Goal: Task Accomplishment & Management: Use online tool/utility

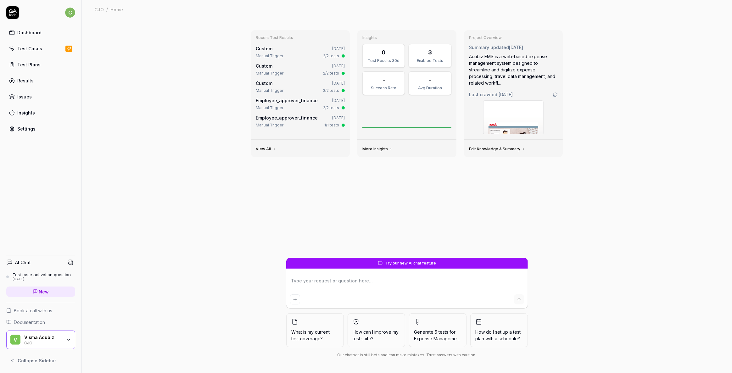
click at [31, 44] on link "Test Cases" at bounding box center [40, 48] width 69 height 12
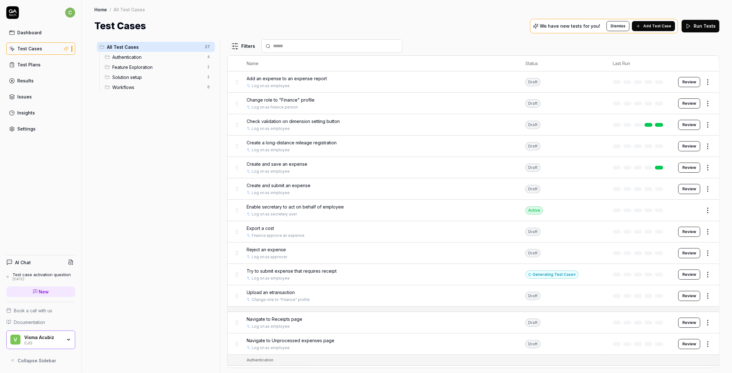
click at [60, 343] on div "CJO" at bounding box center [43, 342] width 38 height 5
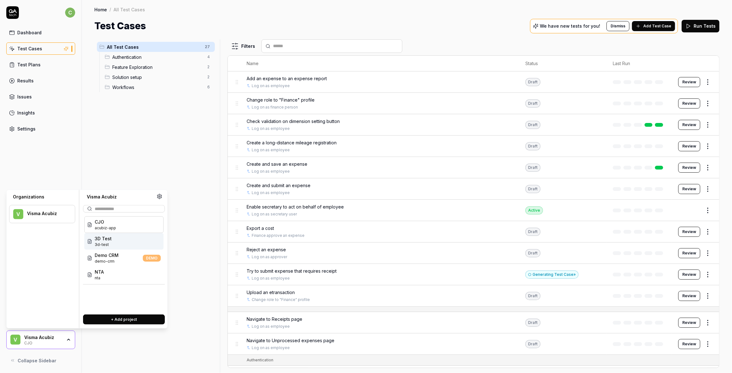
click at [117, 243] on div "3D Test 3d-test" at bounding box center [123, 241] width 79 height 17
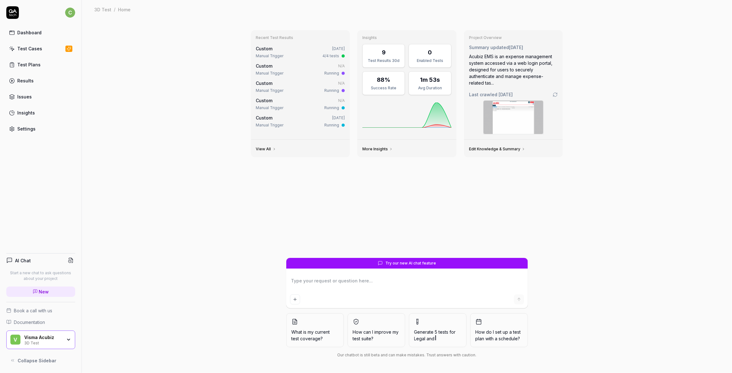
click at [23, 62] on div "Test Plans" at bounding box center [28, 64] width 23 height 7
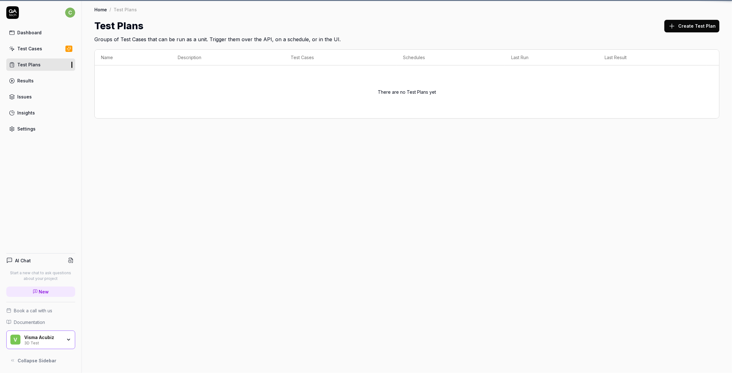
click at [29, 47] on div "Test Cases" at bounding box center [29, 48] width 25 height 7
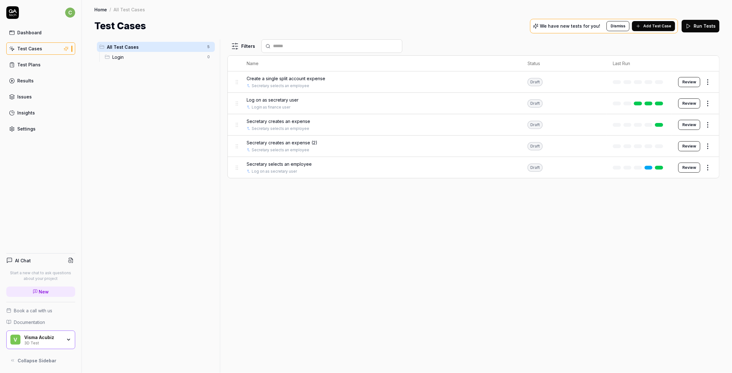
click at [293, 125] on div "Secretary creates an expense Secretary selects an employee" at bounding box center [381, 125] width 268 height 14
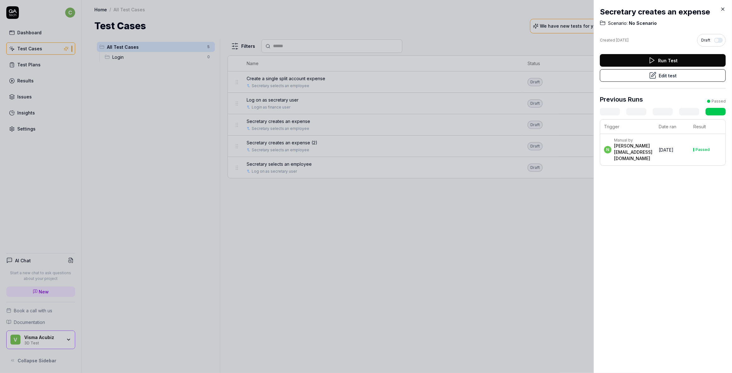
click at [670, 74] on button "Edit test" at bounding box center [663, 75] width 126 height 13
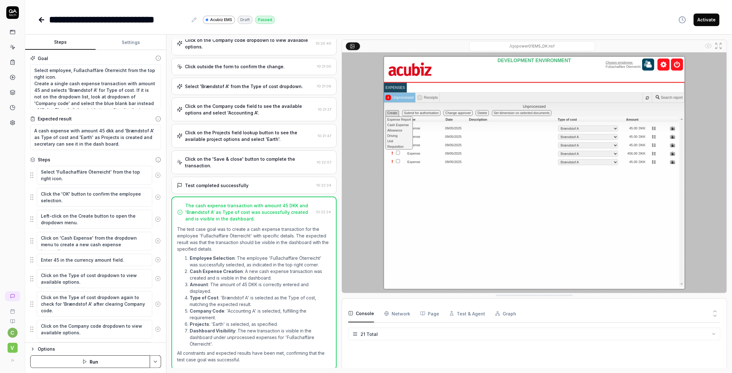
scroll to position [221, 0]
click at [41, 20] on icon at bounding box center [41, 20] width 4 height 0
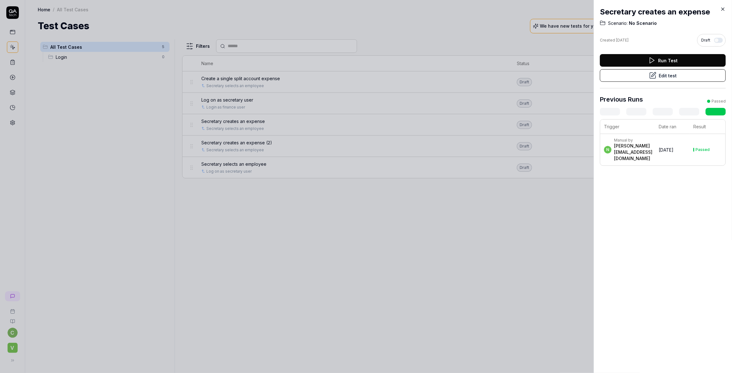
click at [723, 8] on icon at bounding box center [723, 9] width 6 height 6
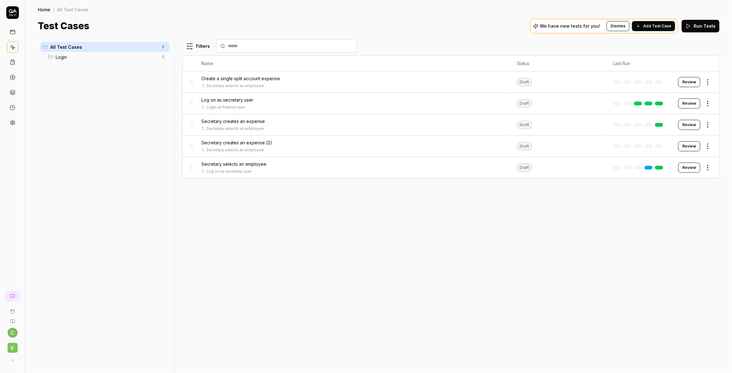
click at [230, 142] on span "Secretary creates an expense (2)" at bounding box center [236, 142] width 71 height 7
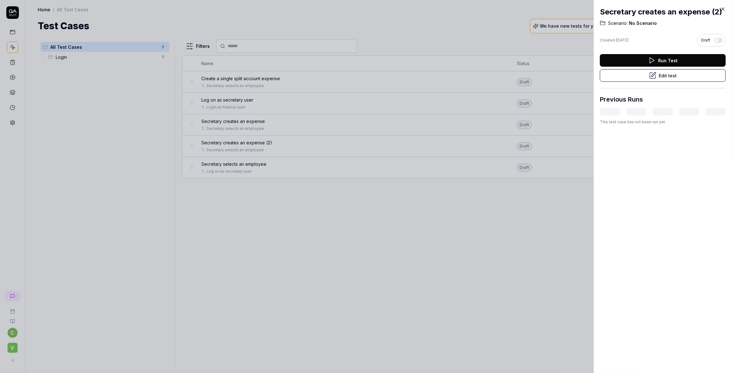
click at [670, 82] on button "Edit test" at bounding box center [663, 75] width 126 height 13
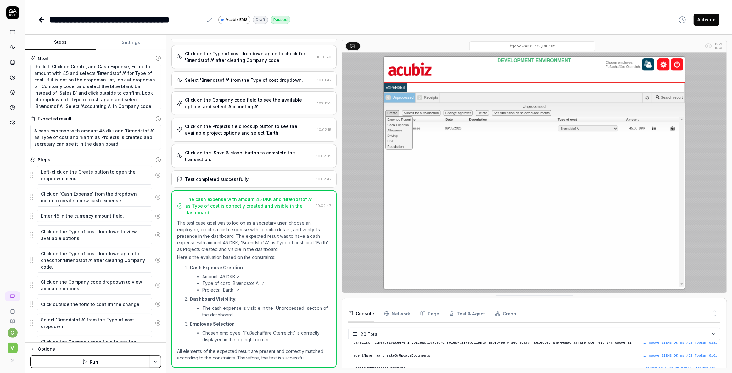
scroll to position [26, 0]
click at [42, 21] on icon at bounding box center [42, 20] width 8 height 8
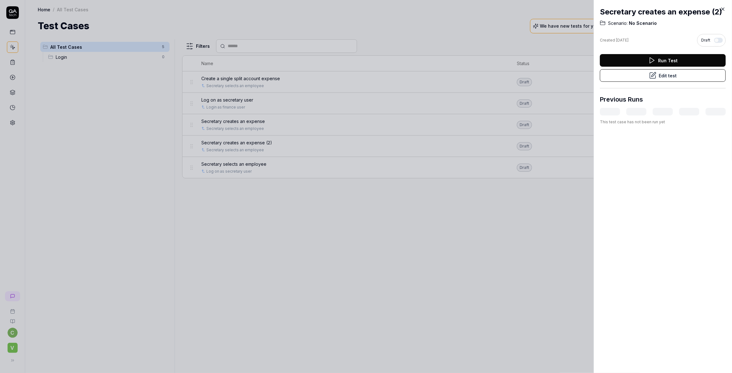
click at [665, 82] on button "Edit test" at bounding box center [663, 75] width 126 height 13
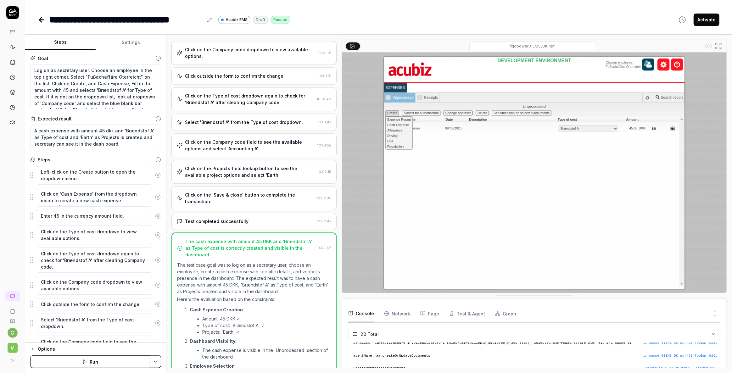
scroll to position [239, 0]
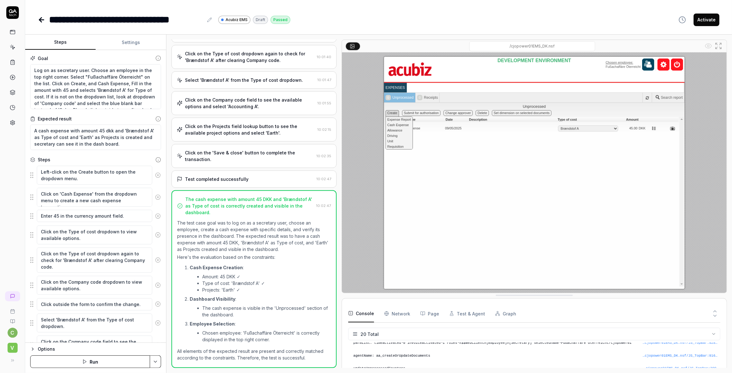
type textarea "*"
click at [182, 18] on div "**********" at bounding box center [126, 20] width 154 height 14
click at [135, 21] on div "**********" at bounding box center [126, 20] width 154 height 14
click at [40, 15] on link at bounding box center [42, 20] width 9 height 13
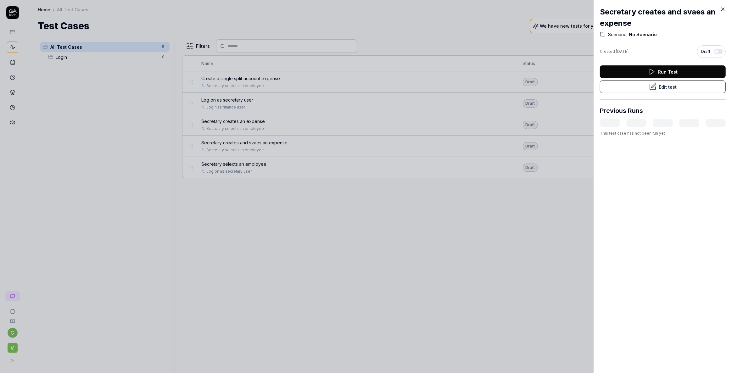
click at [233, 143] on div at bounding box center [366, 186] width 732 height 373
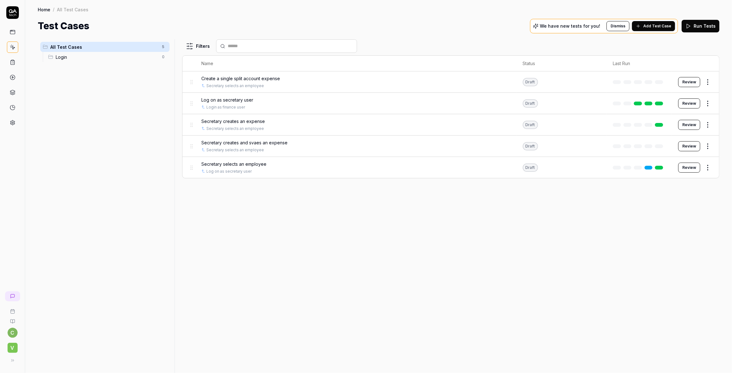
click at [220, 142] on span "Secretary creates and svaes an expense" at bounding box center [244, 142] width 86 height 7
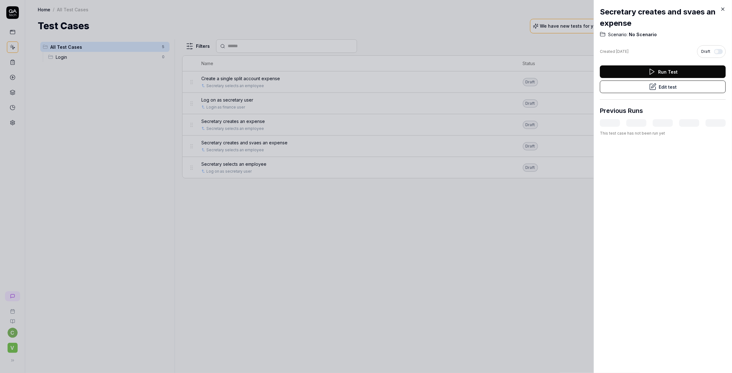
click at [661, 87] on button "Edit test" at bounding box center [663, 87] width 126 height 13
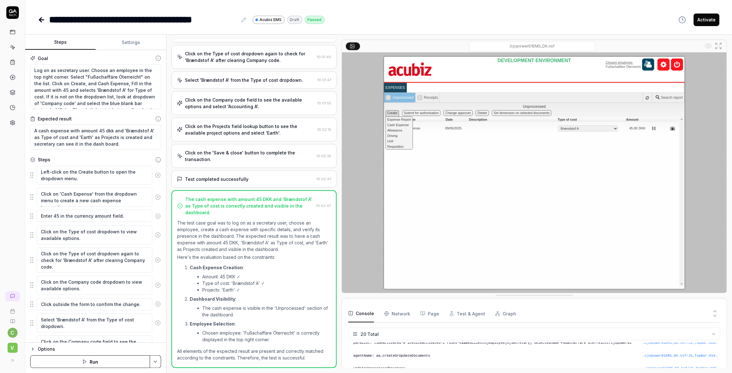
scroll to position [239, 0]
click at [125, 16] on div "**********" at bounding box center [143, 20] width 188 height 14
type textarea "*"
click at [165, 19] on div "**********" at bounding box center [143, 20] width 188 height 14
click at [36, 18] on div "**********" at bounding box center [378, 13] width 707 height 27
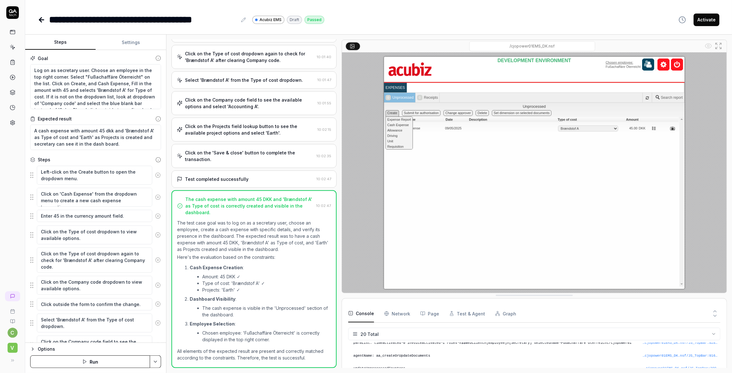
click at [41, 20] on icon at bounding box center [41, 20] width 4 height 0
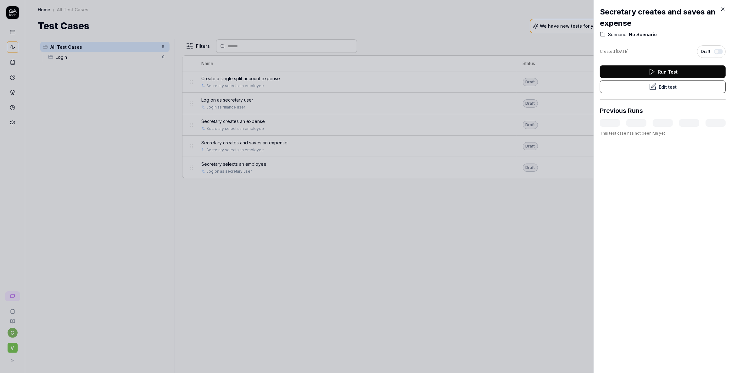
click at [724, 11] on icon at bounding box center [723, 9] width 6 height 6
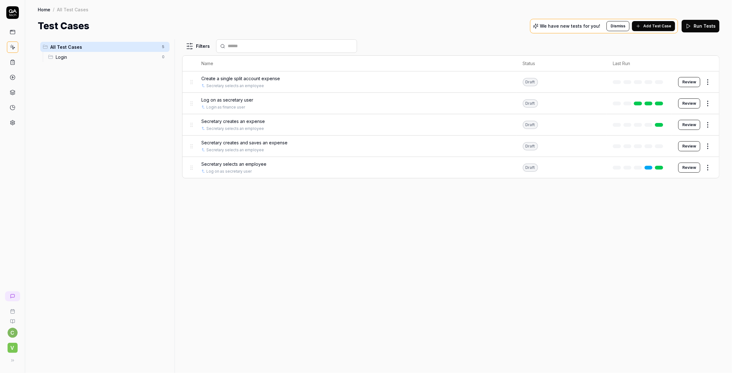
click at [229, 121] on span "Secretary creates an expense" at bounding box center [233, 121] width 64 height 7
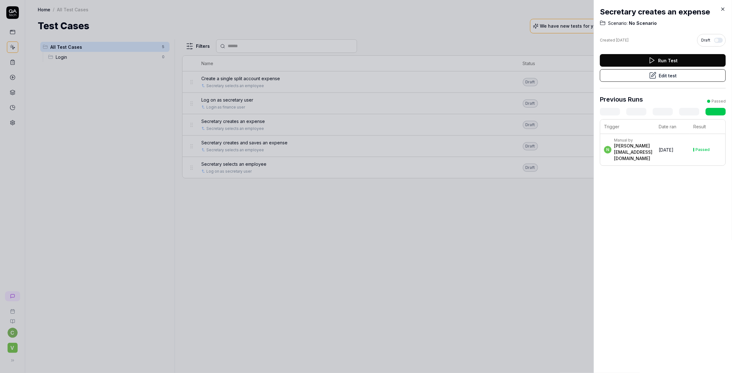
click at [657, 76] on button "Edit test" at bounding box center [663, 75] width 126 height 13
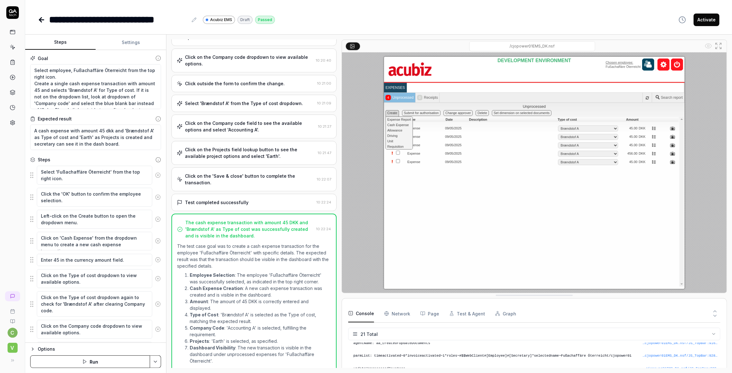
scroll to position [176, 0]
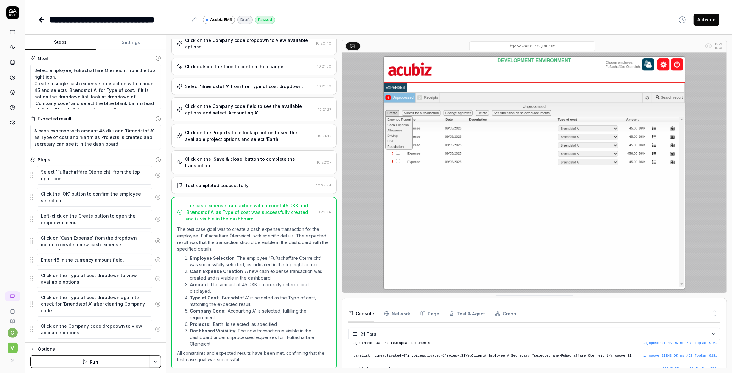
type textarea "*"
click at [195, 20] on icon at bounding box center [194, 19] width 5 height 5
click at [97, 19] on div "**********" at bounding box center [118, 20] width 139 height 14
click at [41, 20] on icon at bounding box center [41, 20] width 4 height 0
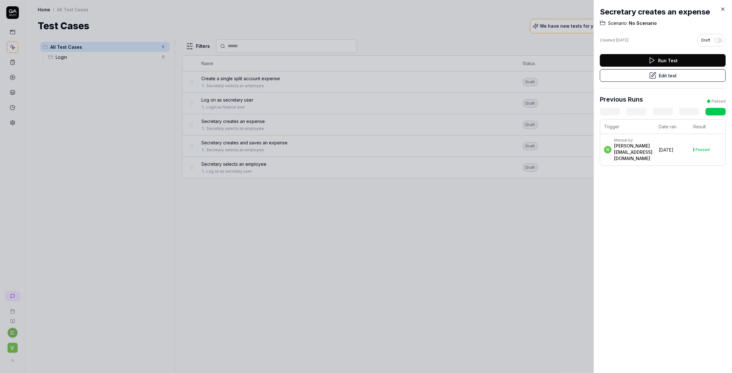
click at [722, 9] on icon at bounding box center [723, 9] width 6 height 6
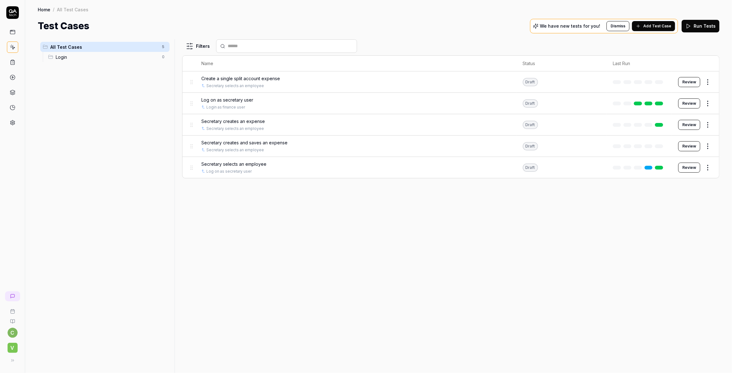
click at [235, 142] on span "Secretary creates and saves an expense" at bounding box center [244, 142] width 86 height 7
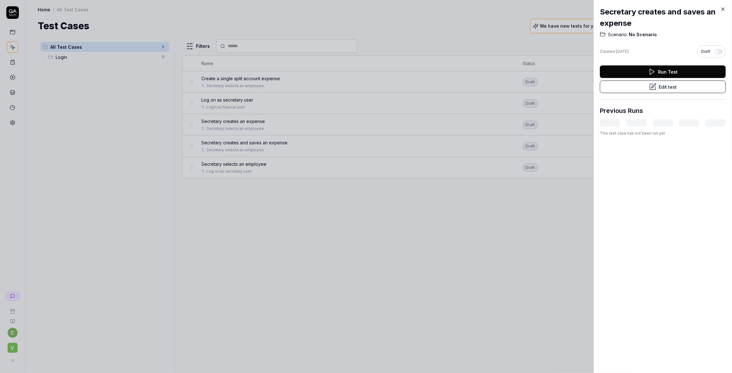
click at [650, 88] on icon at bounding box center [653, 87] width 6 height 6
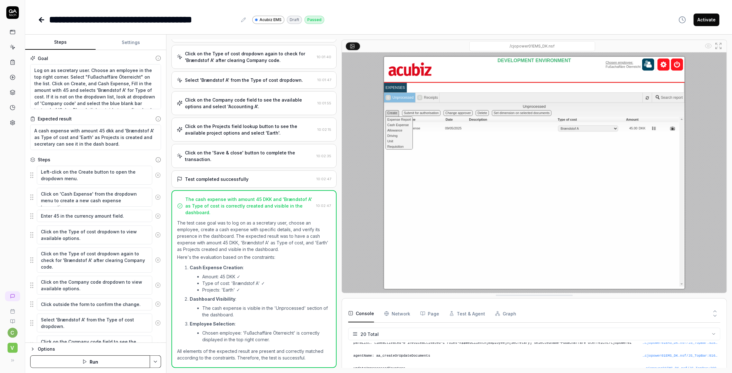
scroll to position [239, 0]
click at [41, 18] on icon at bounding box center [40, 20] width 2 height 4
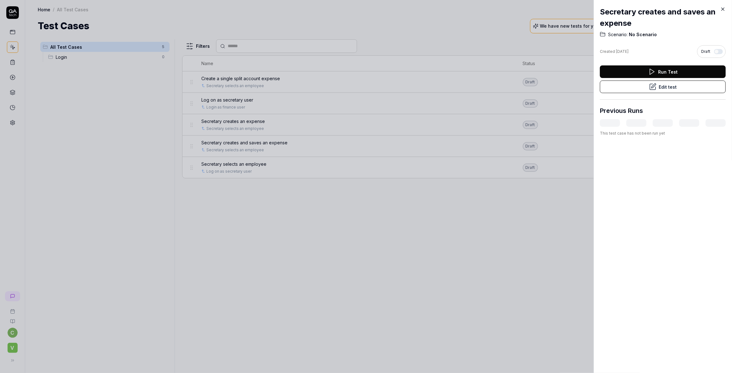
click at [721, 9] on icon at bounding box center [723, 9] width 6 height 6
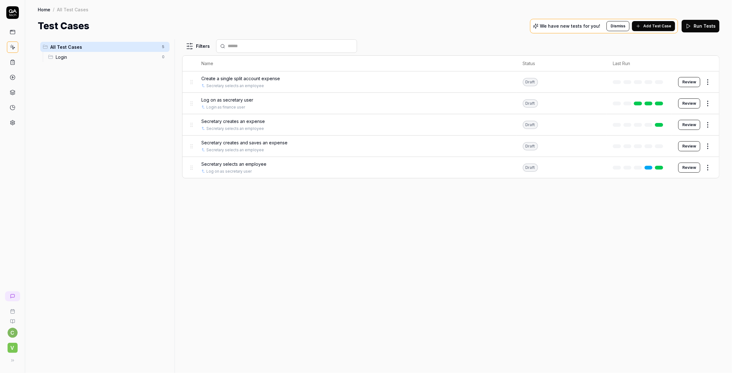
click at [223, 141] on span "Secretary creates and saves an expense" at bounding box center [244, 142] width 86 height 7
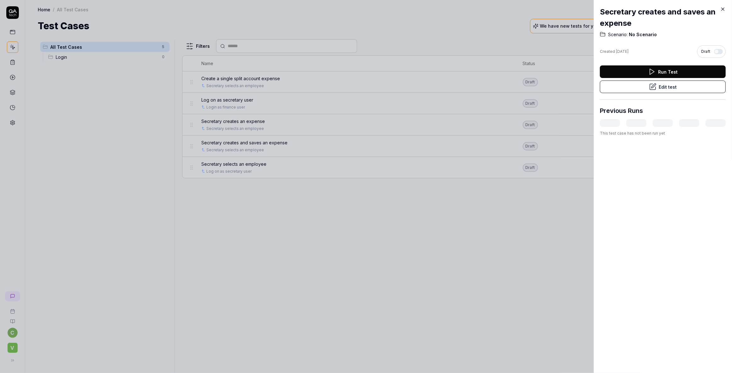
click at [649, 85] on icon at bounding box center [653, 87] width 8 height 8
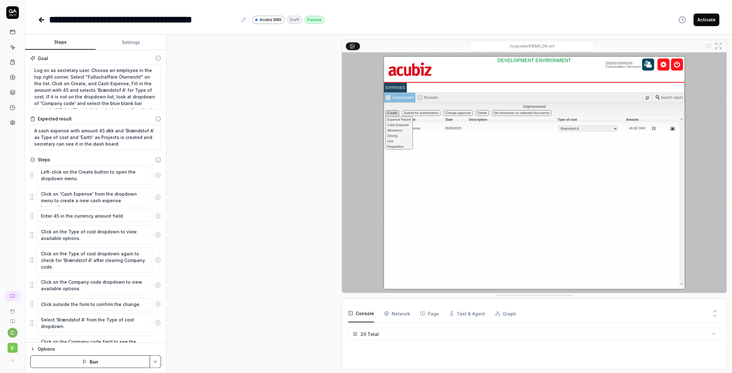
scroll to position [239, 0]
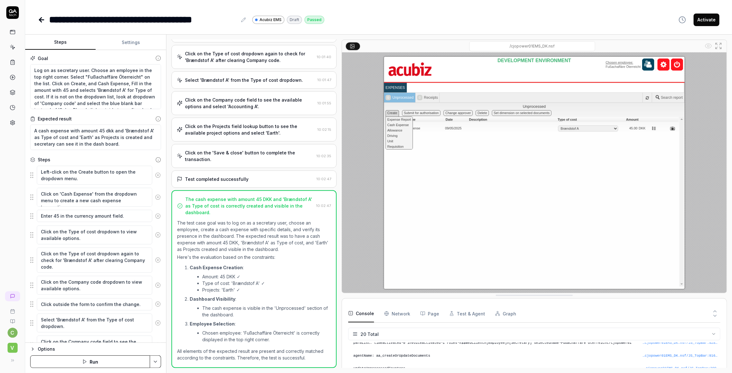
type textarea "*"
click at [38, 19] on icon at bounding box center [42, 20] width 8 height 8
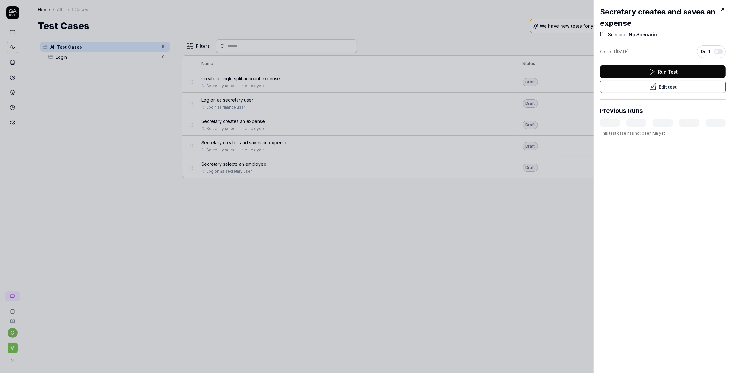
click at [725, 9] on icon at bounding box center [723, 9] width 6 height 6
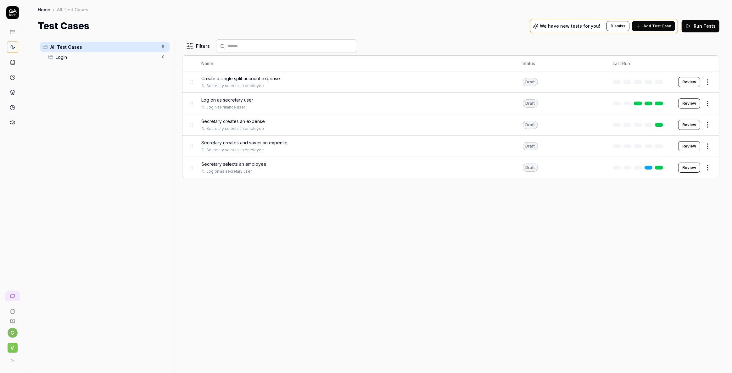
click at [12, 345] on span "V" at bounding box center [13, 348] width 10 height 10
click at [352, 260] on div "Filters Name Status Last Run Create a single split account expense Secretary se…" at bounding box center [450, 206] width 537 height 334
